Goal: Browse casually

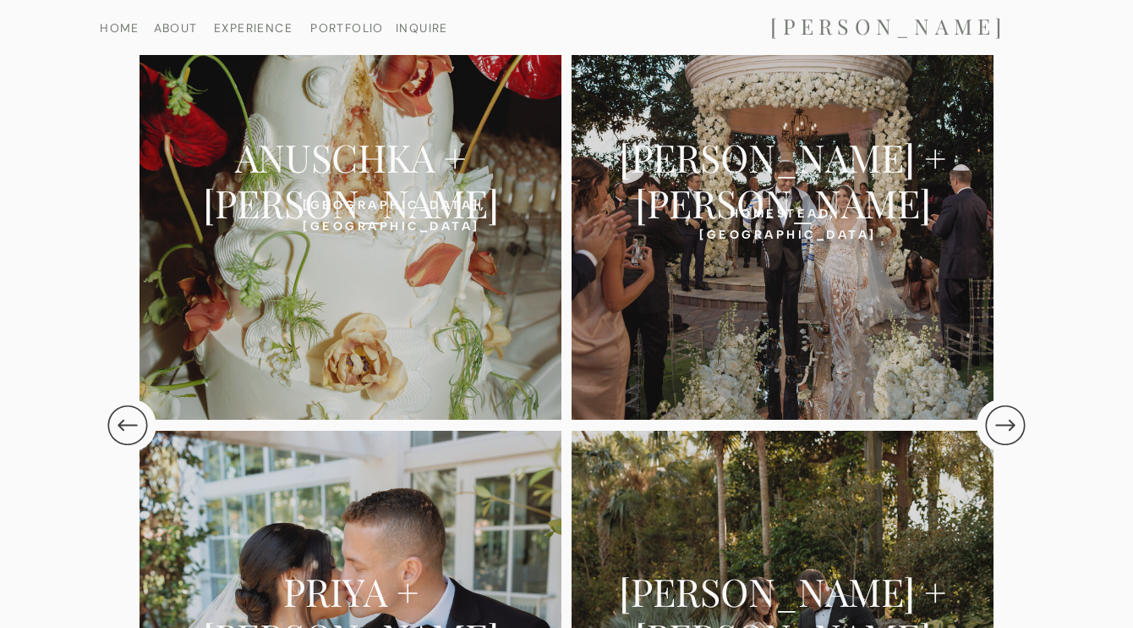
scroll to position [3315, 0]
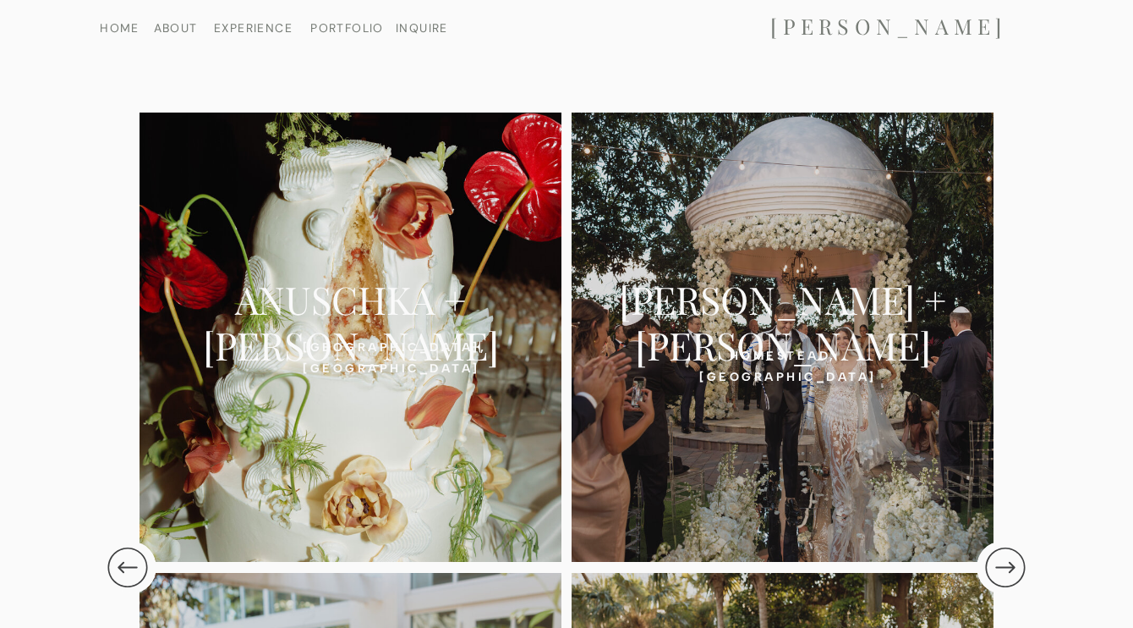
click at [304, 374] on div at bounding box center [351, 336] width 422 height 449
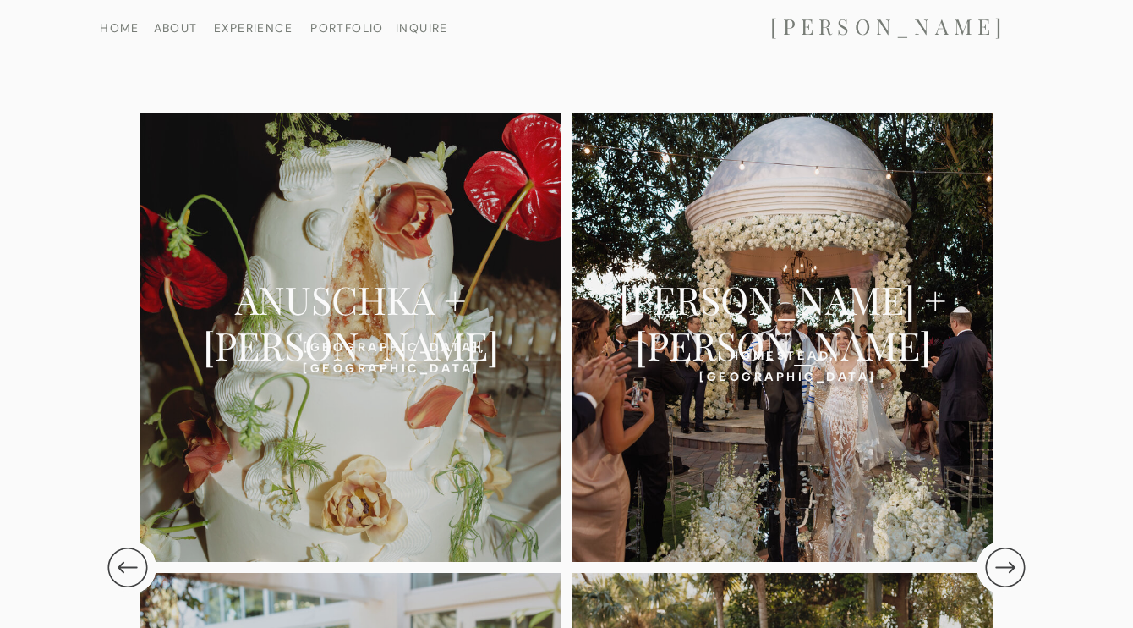
click at [913, 338] on div at bounding box center [783, 336] width 422 height 449
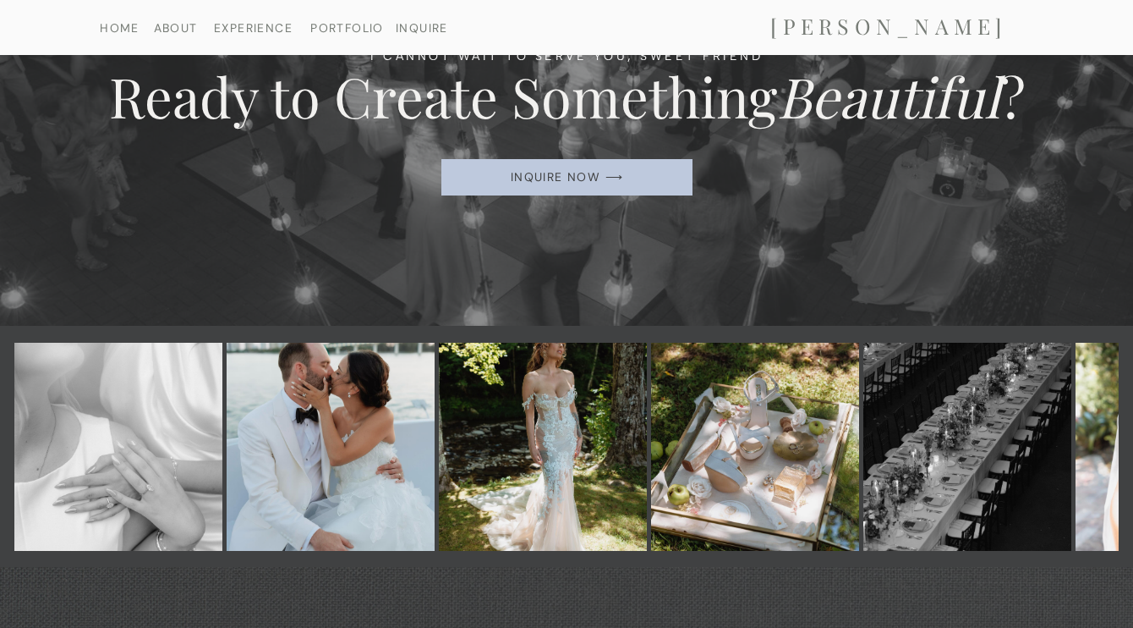
scroll to position [12129, 0]
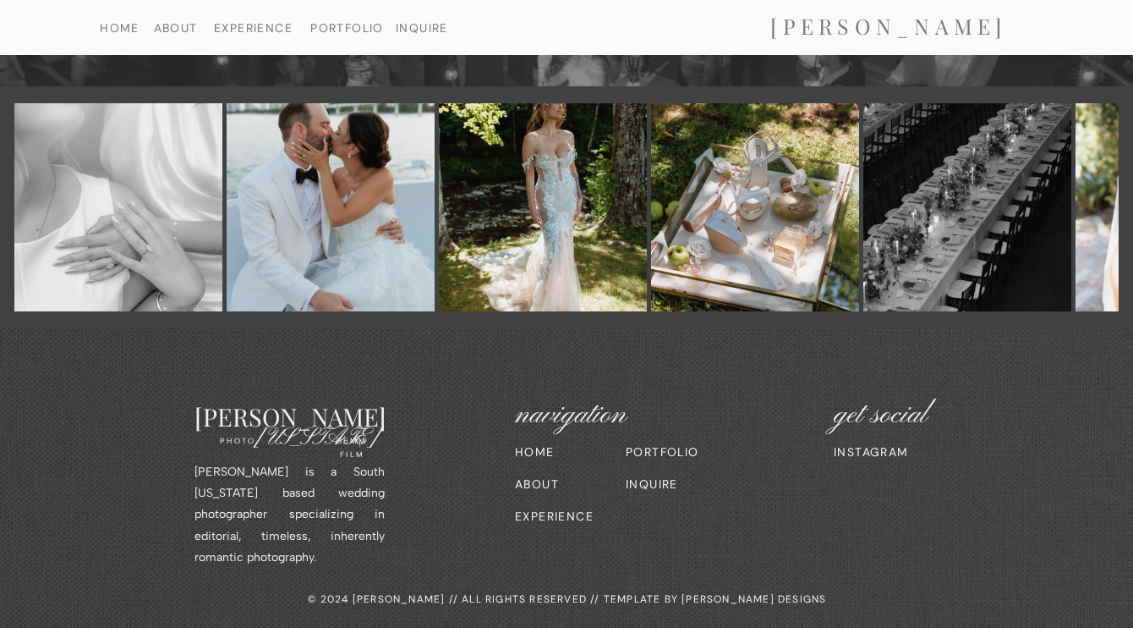
click at [514, 149] on img at bounding box center [543, 207] width 208 height 208
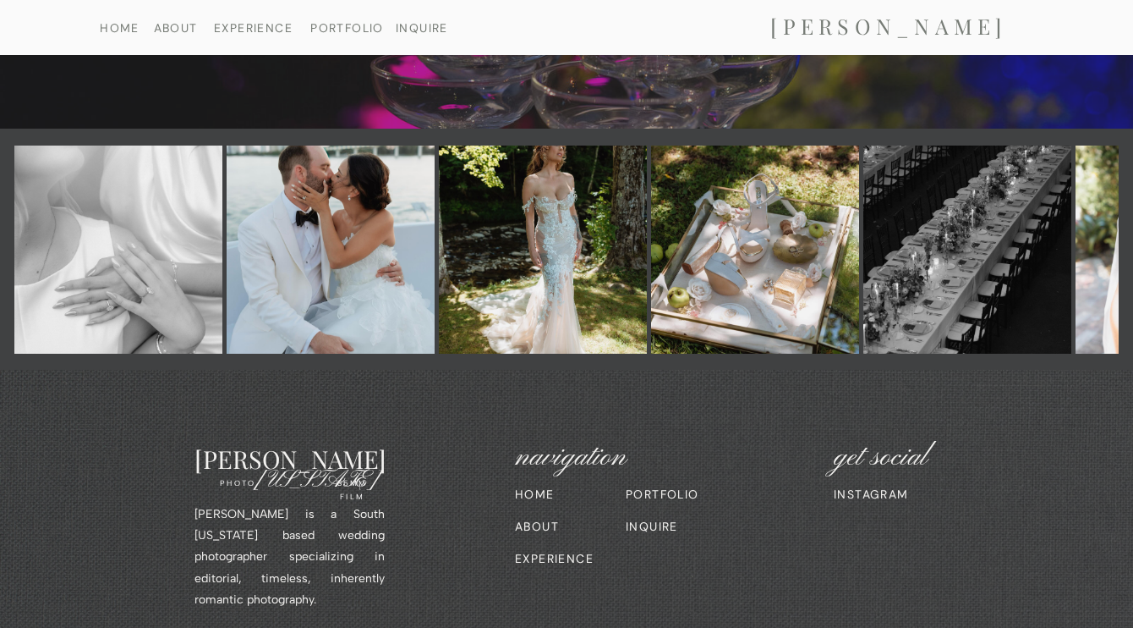
scroll to position [9735, 0]
